Goal: Information Seeking & Learning: Learn about a topic

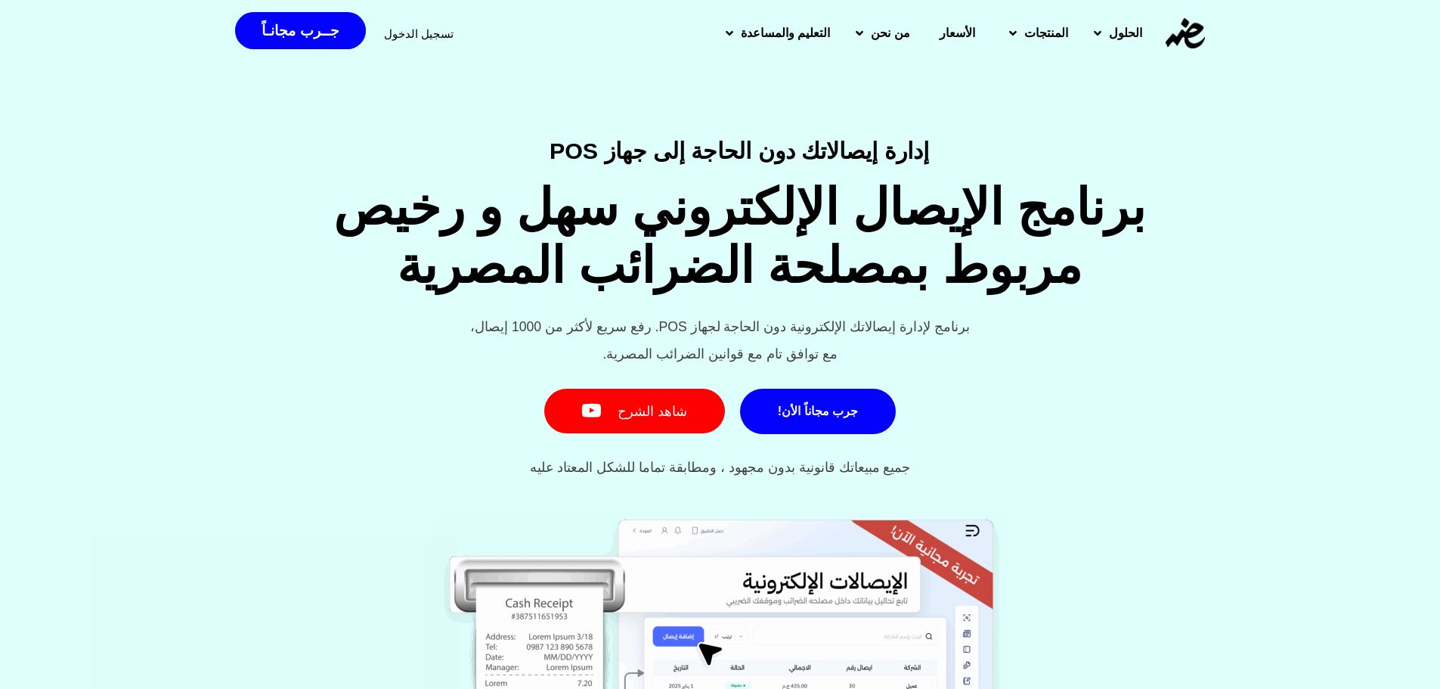
click at [1107, 263] on h1 "برنامج الإيصال الإلكتروني سهل و رخيص مربوط بمصلحة الضرائب المصرية" at bounding box center [739, 237] width 1281 height 116
click at [877, 241] on h1 "برنامج الإيصال الإلكتروني سهل و رخيص مربوط بمصلحة الضرائب المصرية" at bounding box center [739, 237] width 1281 height 116
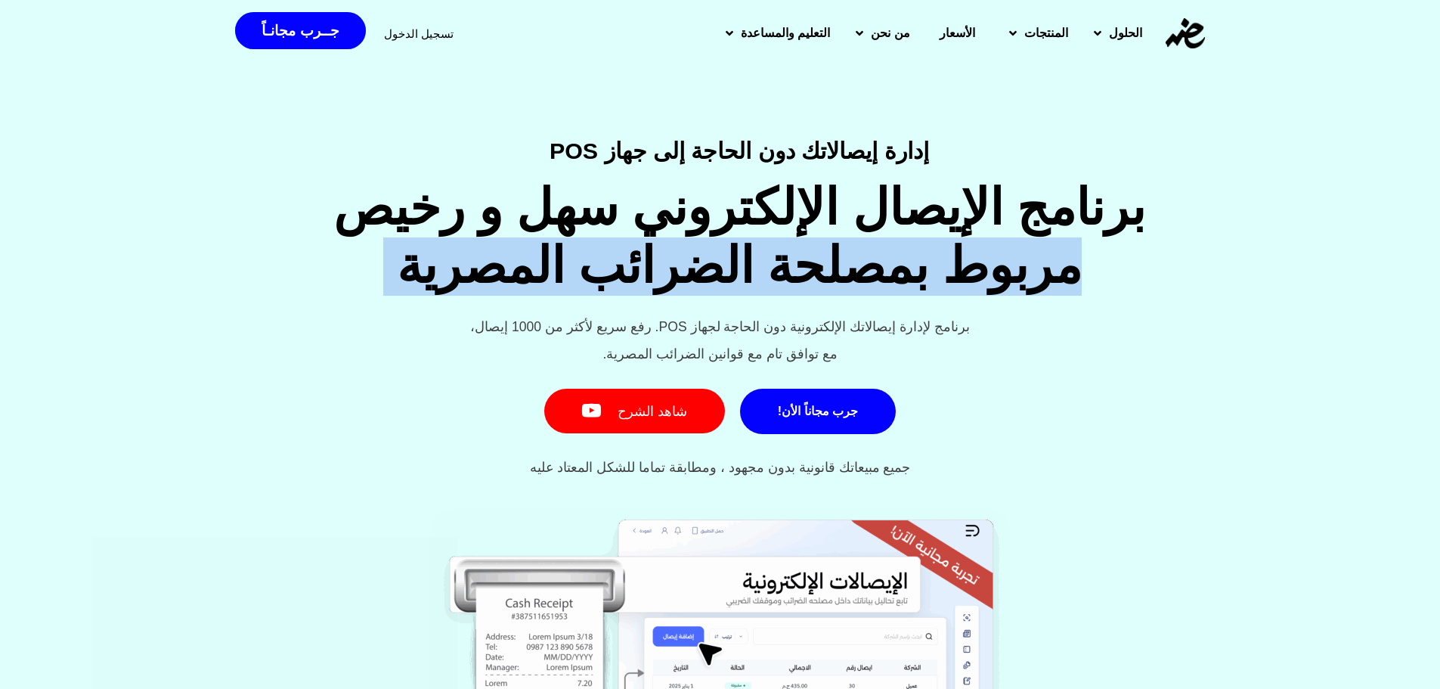
click at [877, 241] on h1 "برنامج الإيصال الإلكتروني سهل و رخيص مربوط بمصلحة الضرائب المصرية" at bounding box center [739, 237] width 1281 height 116
